Goal: Navigation & Orientation: Find specific page/section

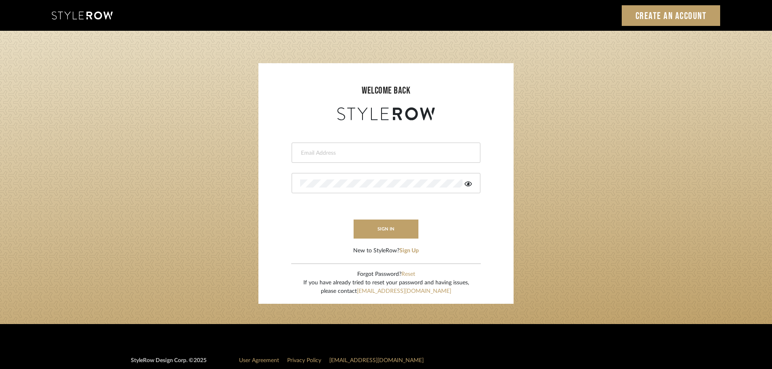
click at [327, 156] on input "email" at bounding box center [385, 153] width 170 height 8
type input "[DOMAIN_NAME][EMAIL_ADDRESS][DOMAIN_NAME]"
click at [385, 223] on button "sign in" at bounding box center [386, 229] width 65 height 19
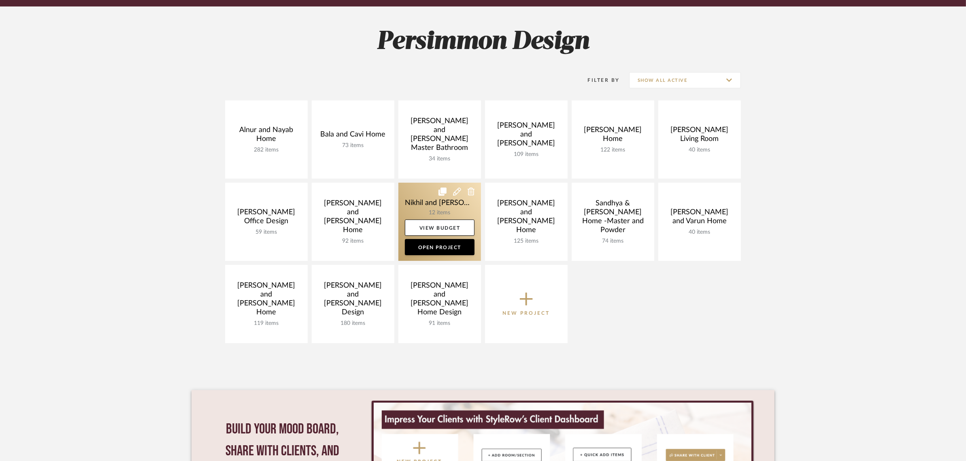
scroll to position [101, 0]
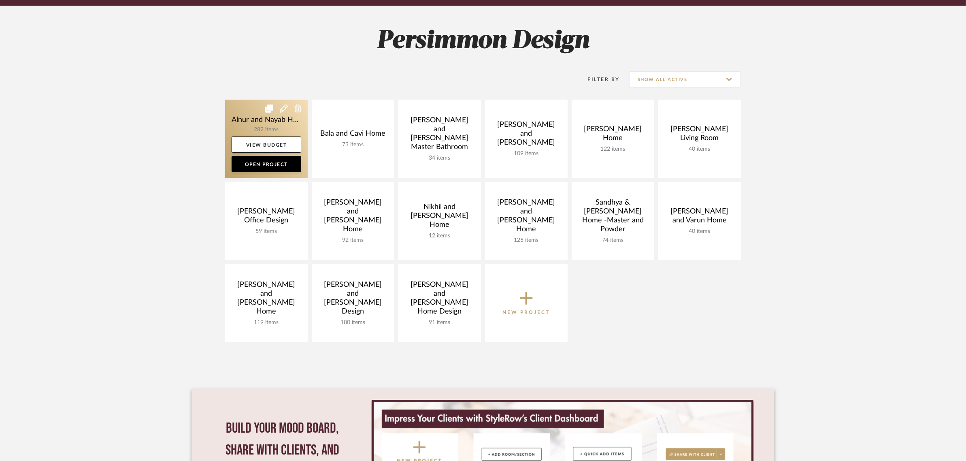
click at [248, 118] on link at bounding box center [266, 139] width 83 height 78
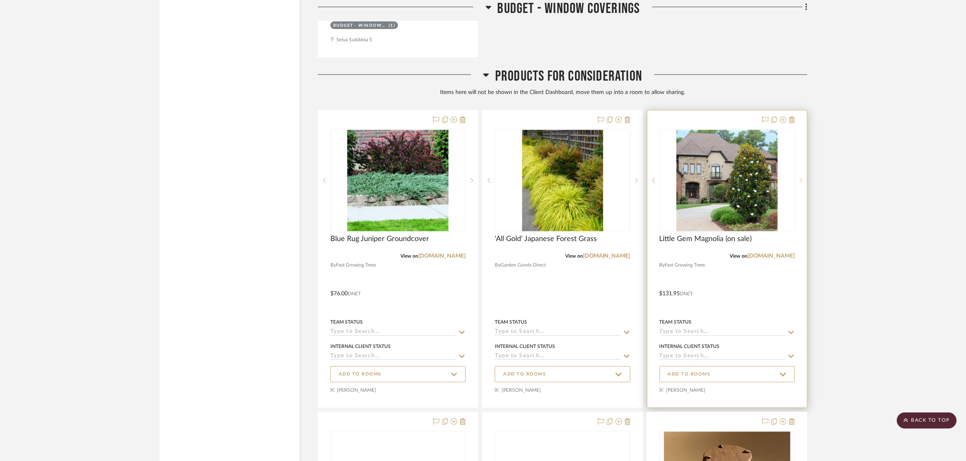
scroll to position [28483, 0]
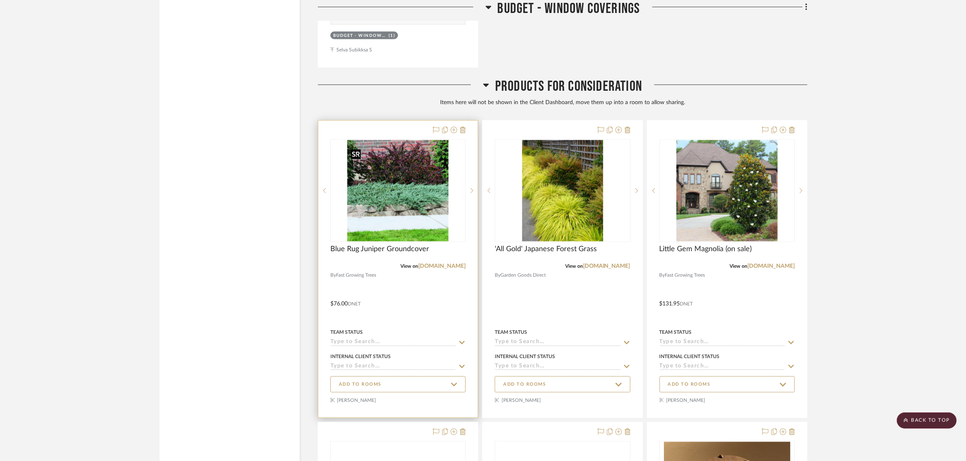
click at [386, 196] on img "0" at bounding box center [397, 190] width 101 height 101
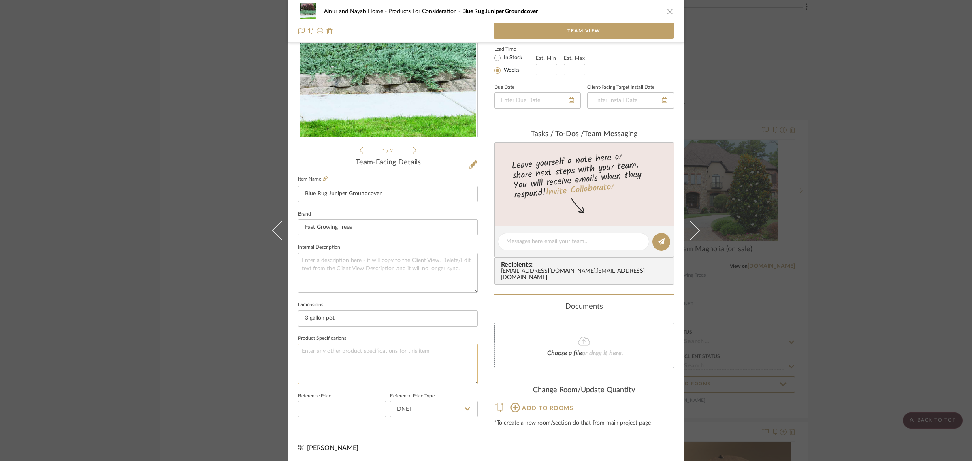
scroll to position [96, 0]
click at [916, 271] on div "Alnur and Nayab Home Products For Consideration Blue Rug Juniper Groundcover Te…" at bounding box center [486, 230] width 972 height 461
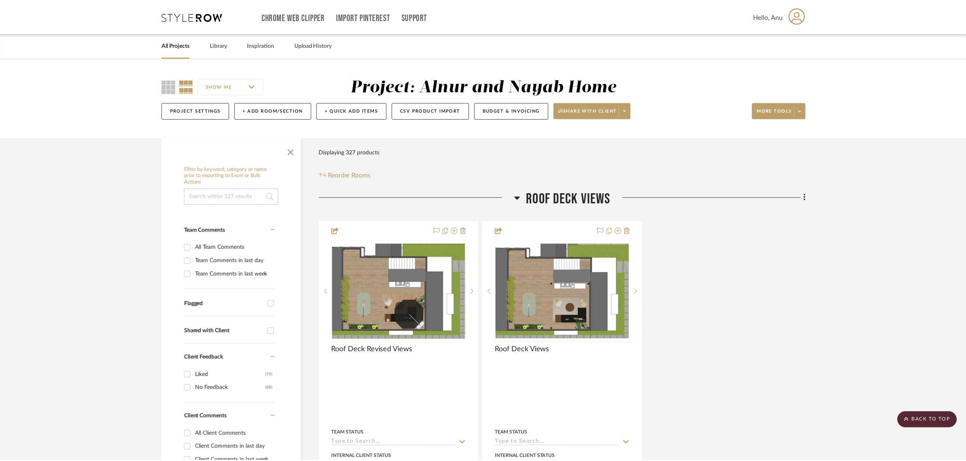
scroll to position [28483, 0]
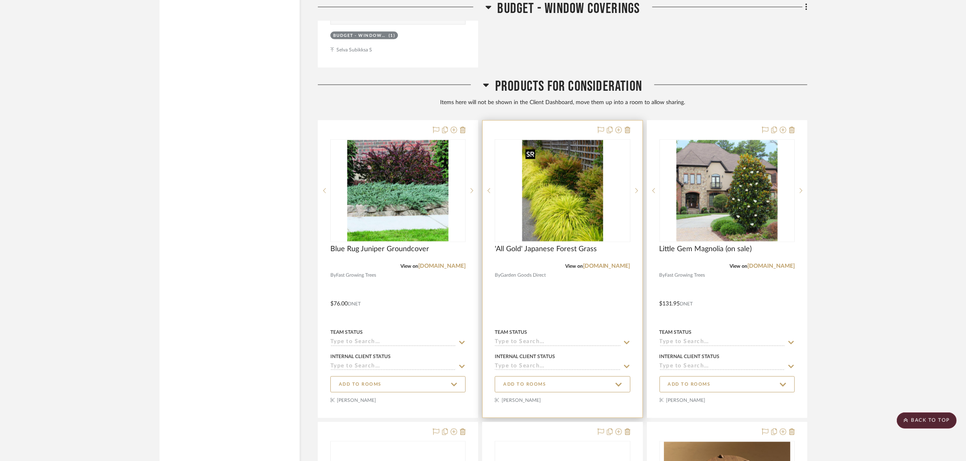
click at [562, 205] on img "0" at bounding box center [562, 190] width 81 height 101
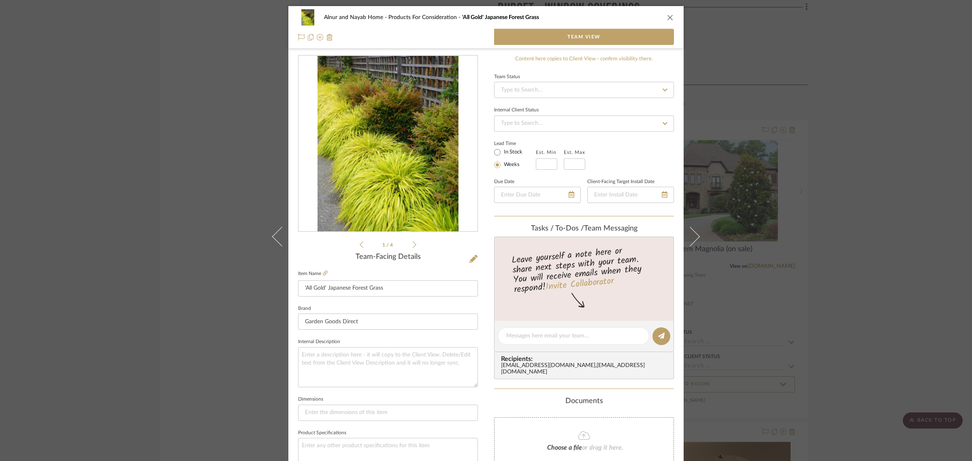
scroll to position [96, 0]
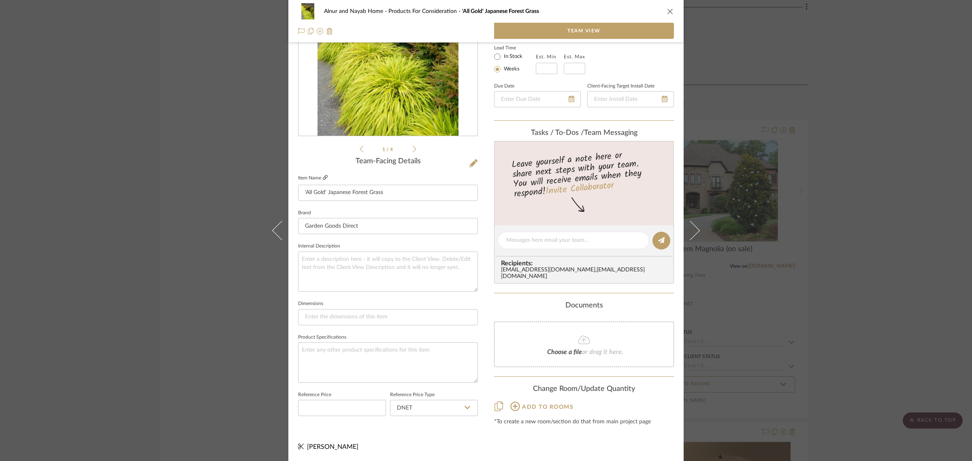
click at [323, 177] on icon at bounding box center [325, 177] width 5 height 5
click at [902, 288] on div "Alnur and Nayab Home Products For Consideration 'All Gold' Japanese Forest Gras…" at bounding box center [486, 230] width 972 height 461
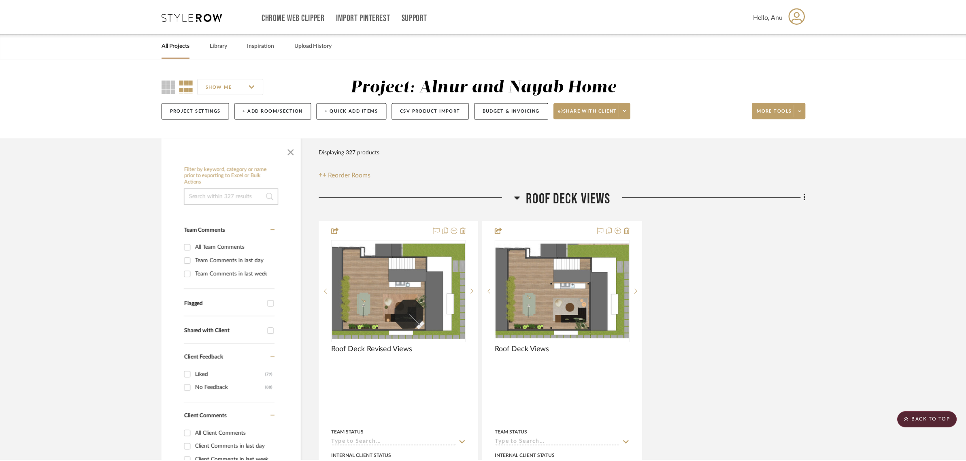
scroll to position [28483, 0]
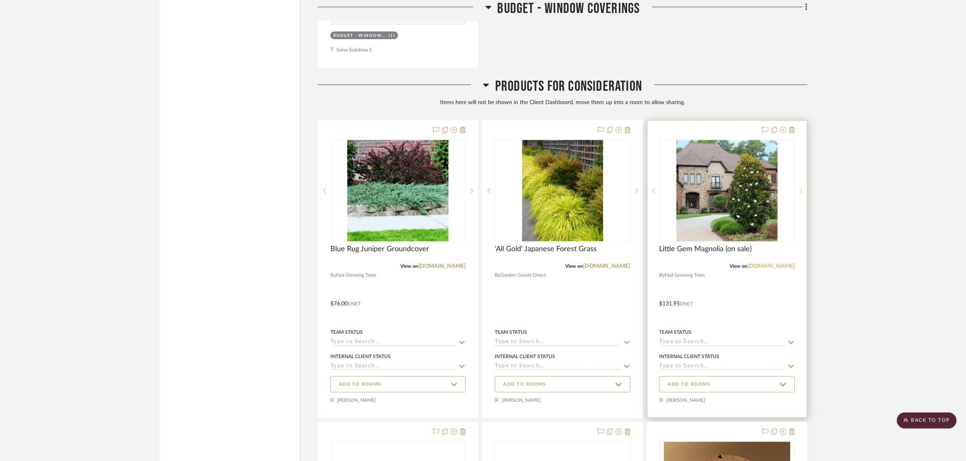
click at [762, 269] on link "fast-growing-trees.com" at bounding box center [771, 266] width 47 height 6
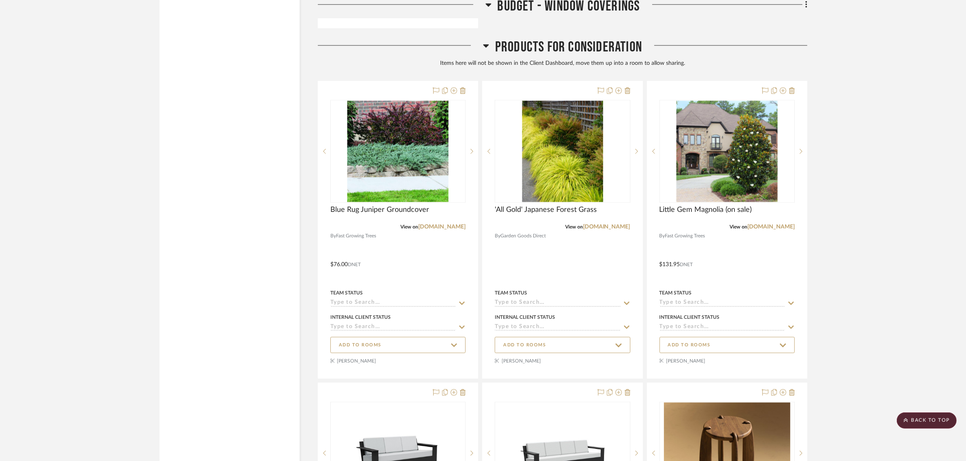
scroll to position [28584, 0]
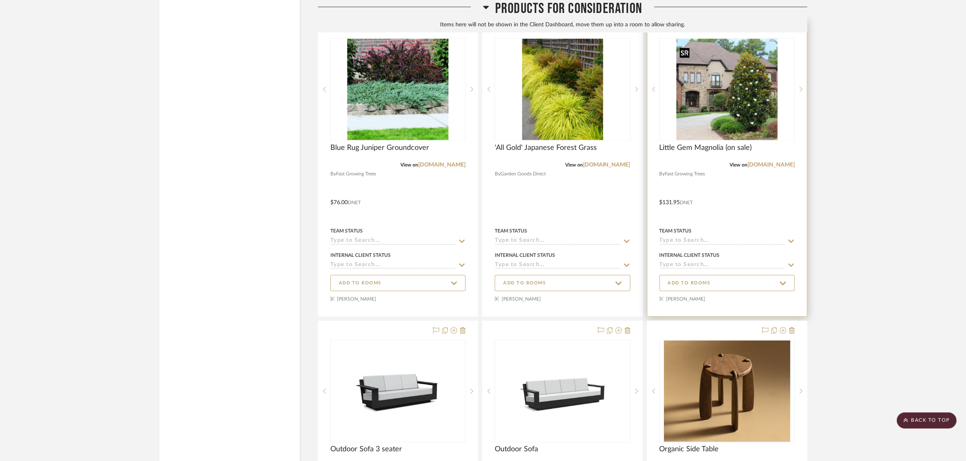
click at [736, 99] on img "0" at bounding box center [727, 89] width 101 height 101
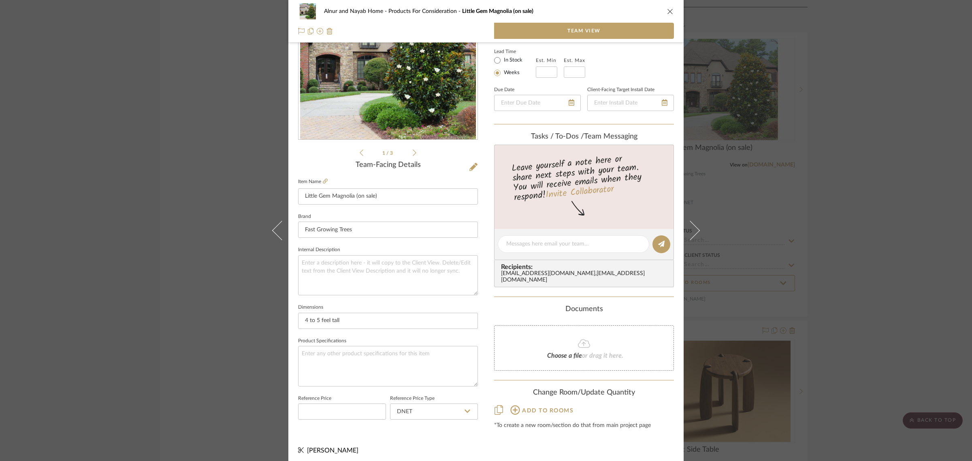
scroll to position [96, 0]
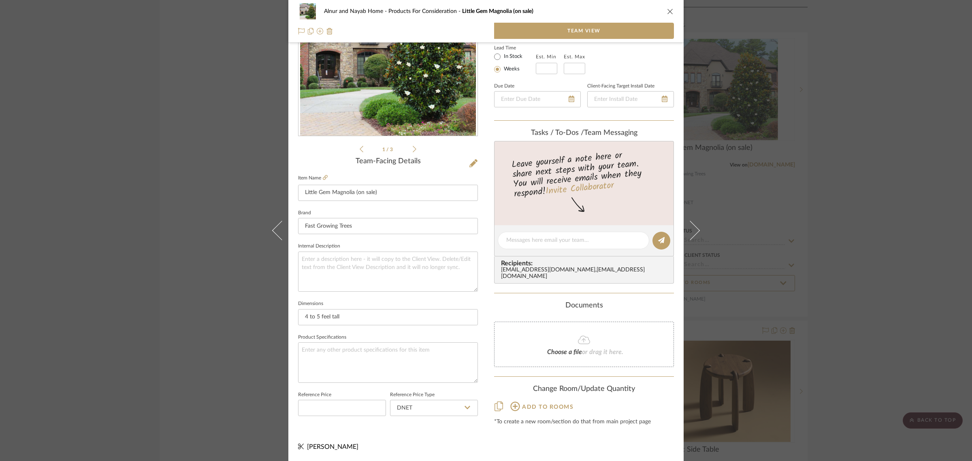
click at [852, 241] on div "Alnur and Nayab Home Products For Consideration Little Gem Magnolia (on sale) T…" at bounding box center [486, 230] width 972 height 461
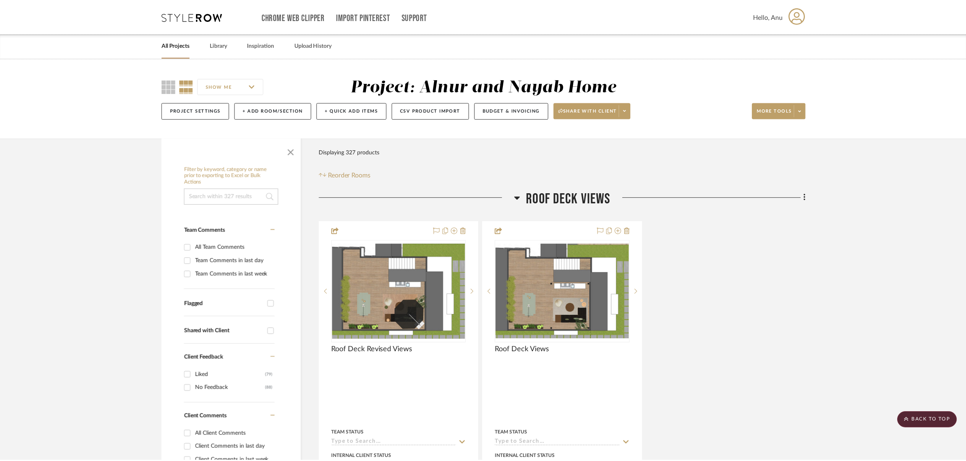
scroll to position [28584, 0]
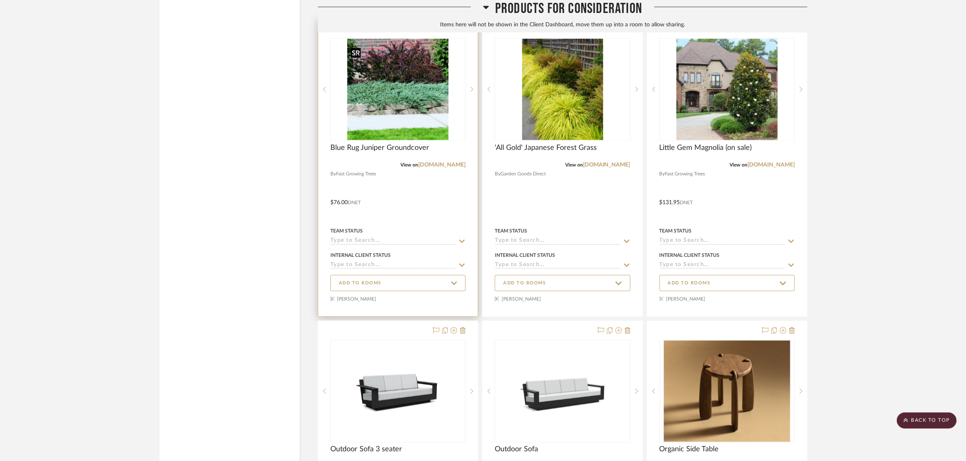
click at [398, 118] on img "0" at bounding box center [397, 89] width 101 height 101
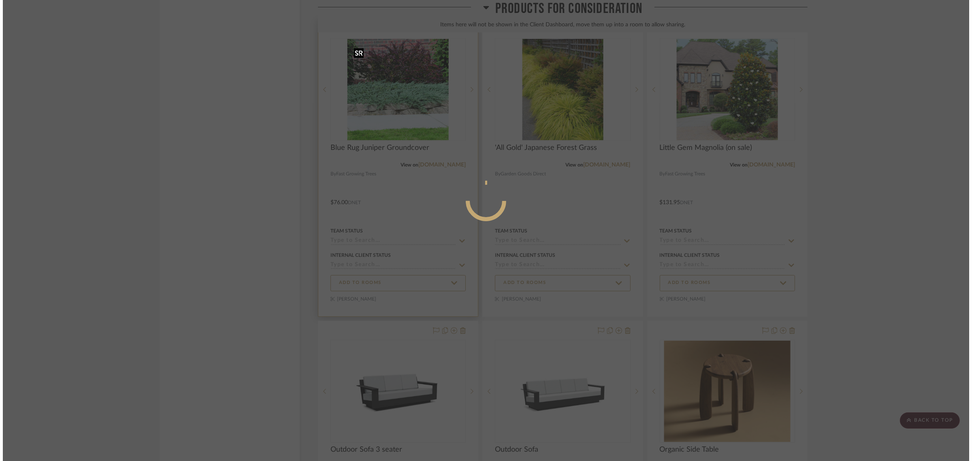
scroll to position [0, 0]
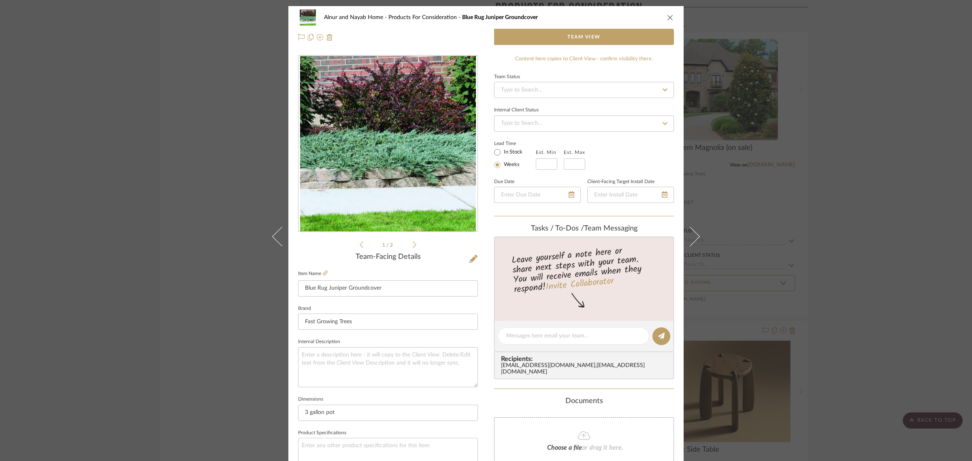
click at [899, 307] on div "Alnur and Nayab Home Products For Consideration Blue Rug Juniper Groundcover Te…" at bounding box center [486, 230] width 972 height 461
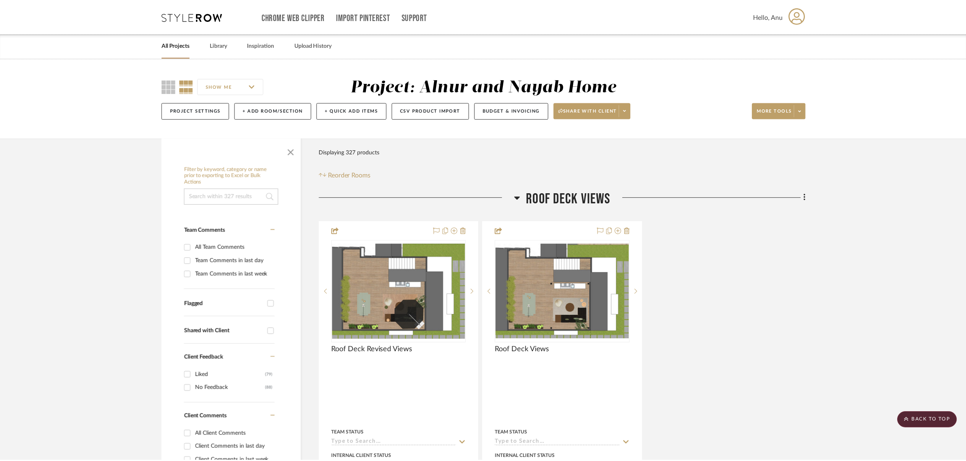
scroll to position [28584, 0]
